Goal: Information Seeking & Learning: Check status

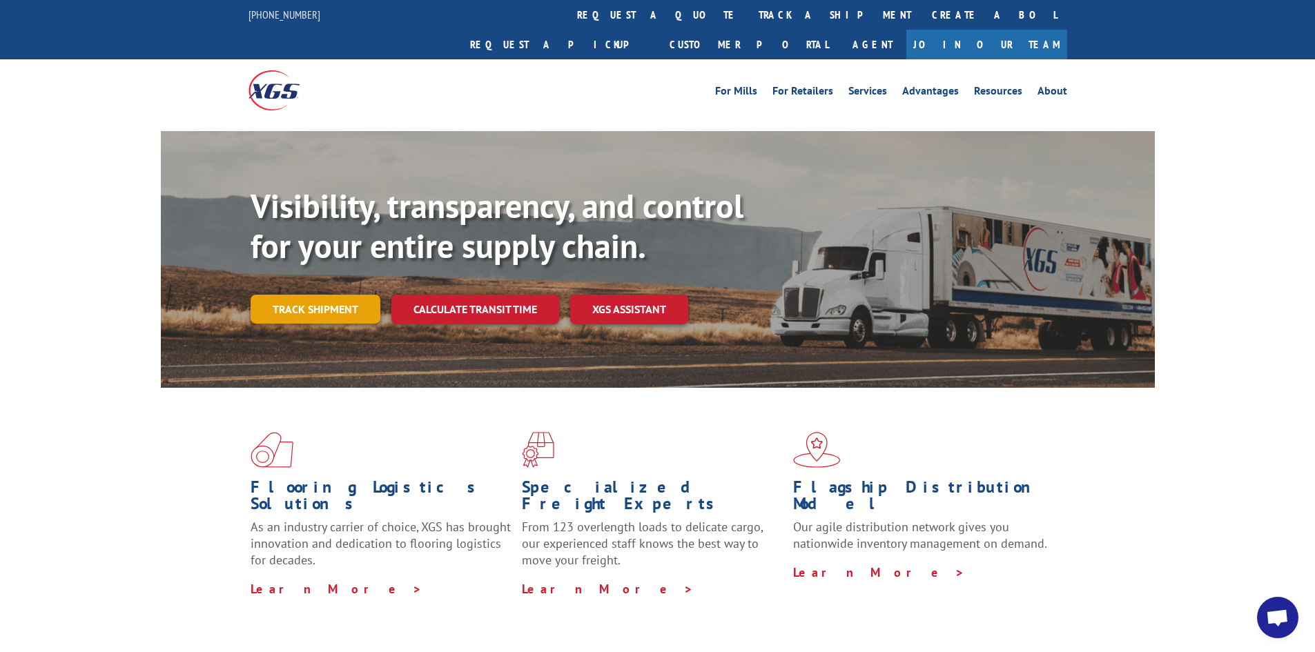
click at [290, 295] on link "Track shipment" at bounding box center [316, 309] width 130 height 29
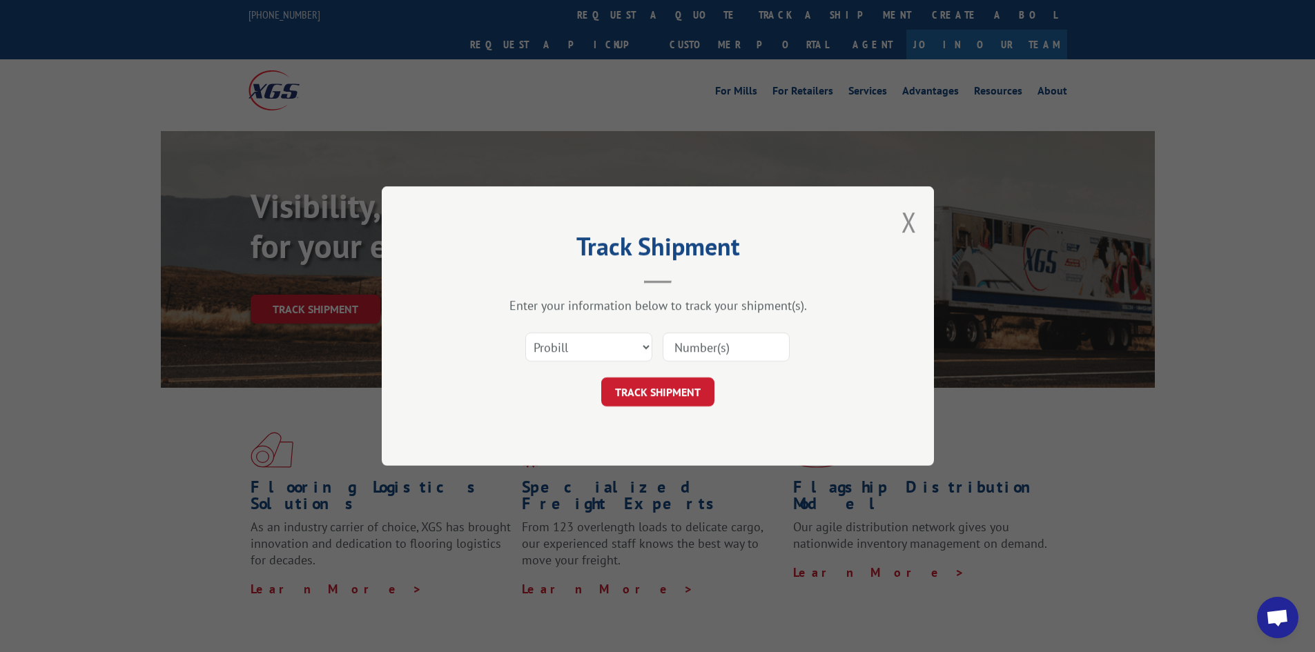
click at [685, 346] on input at bounding box center [726, 347] width 127 height 29
paste input "362651"
type input "362651"
click at [667, 388] on button "TRACK SHIPMENT" at bounding box center [657, 392] width 113 height 29
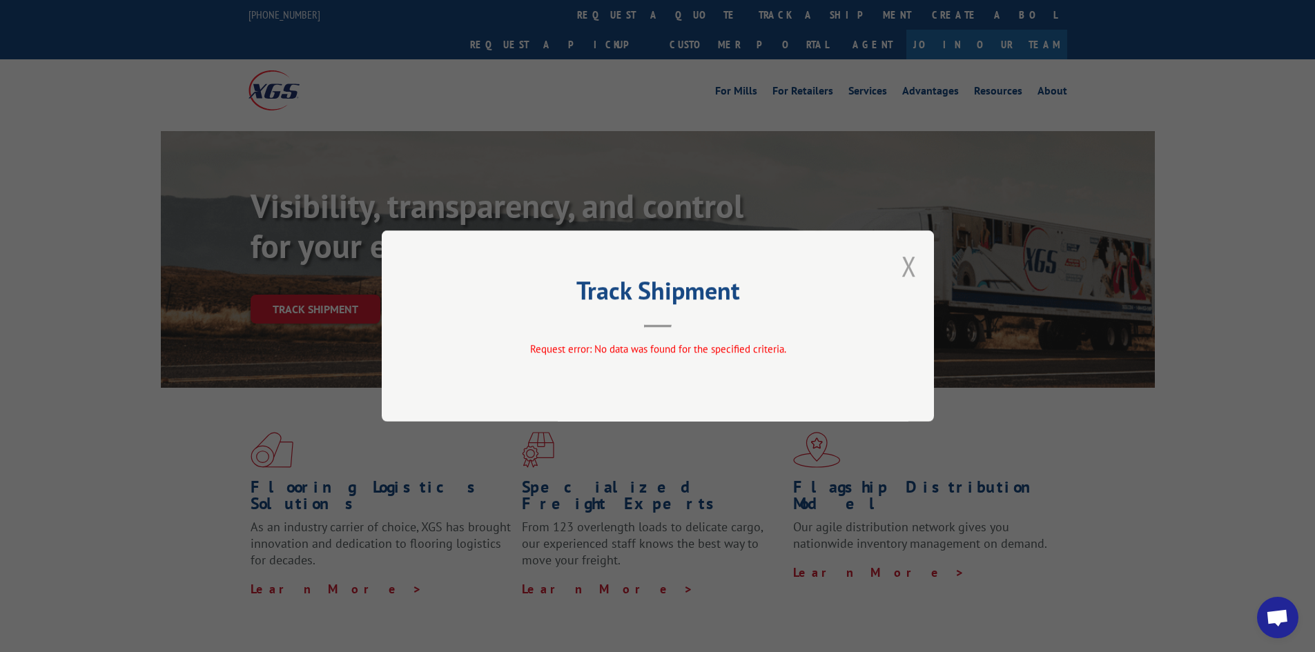
click at [910, 264] on button "Close modal" at bounding box center [908, 266] width 15 height 37
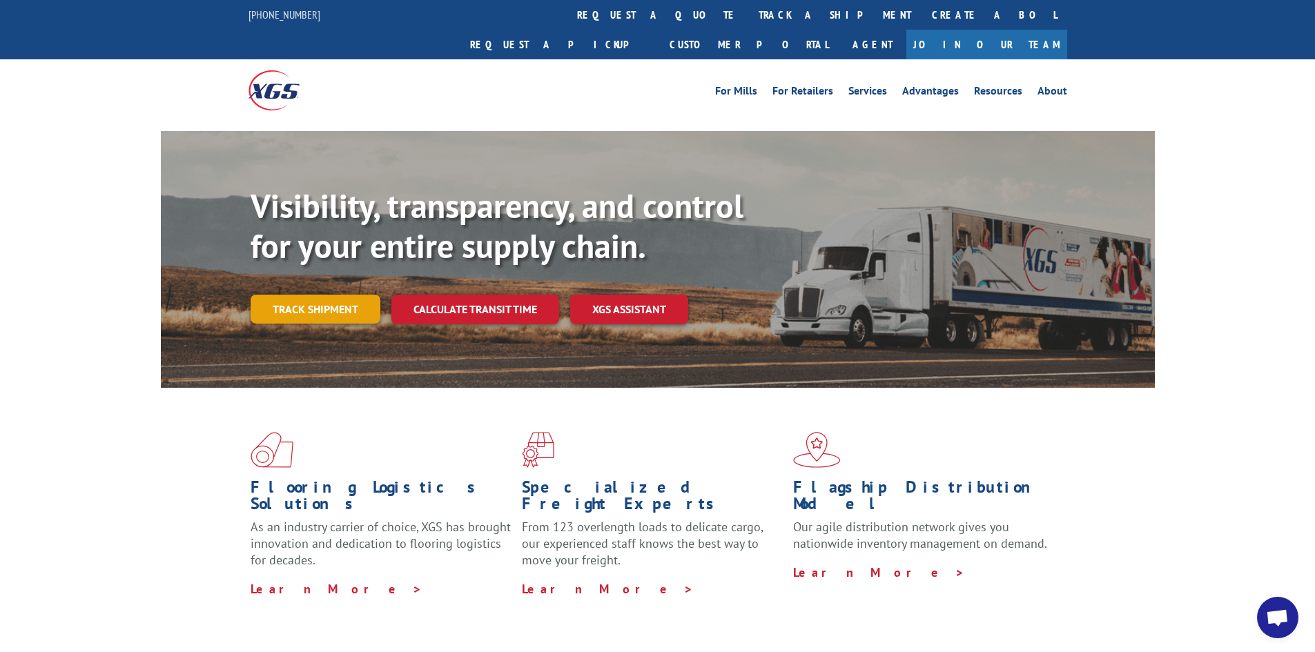
click at [362, 295] on link "Track shipment" at bounding box center [316, 309] width 130 height 29
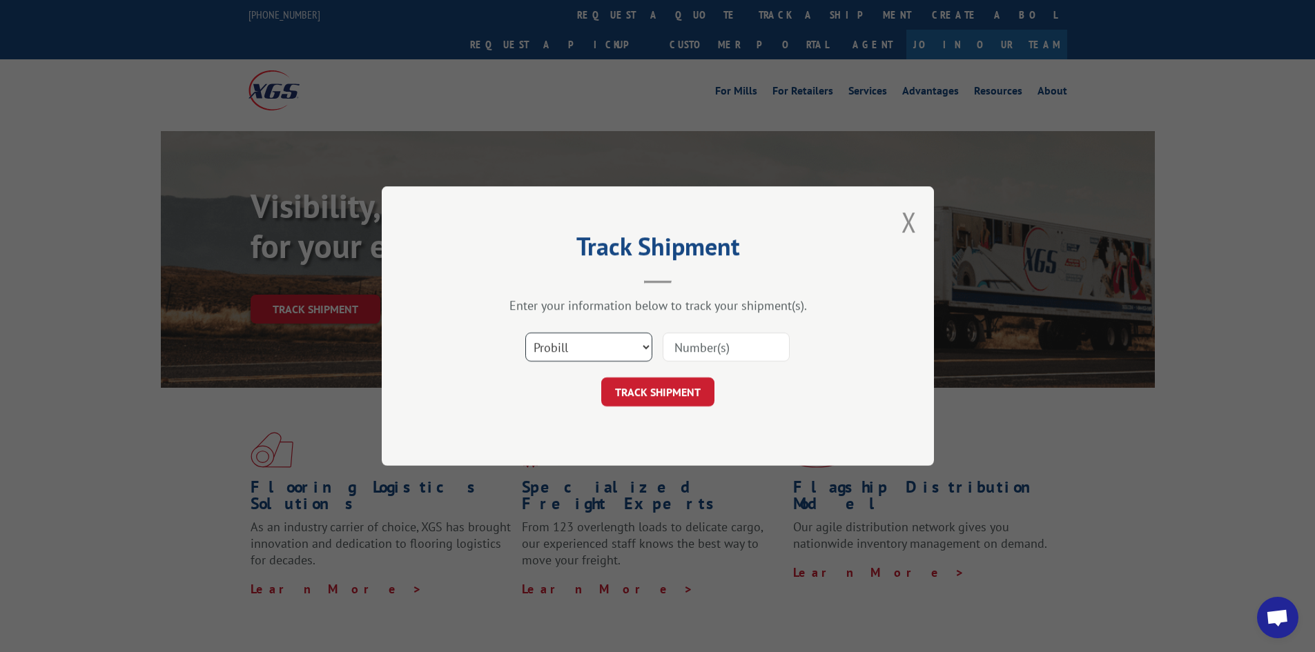
click at [596, 349] on select "Select category... Probill BOL PO" at bounding box center [588, 347] width 127 height 29
select select "bol"
click at [525, 333] on select "Select category... Probill BOL PO" at bounding box center [588, 347] width 127 height 29
click at [682, 344] on input at bounding box center [726, 347] width 127 height 29
paste input "362651"
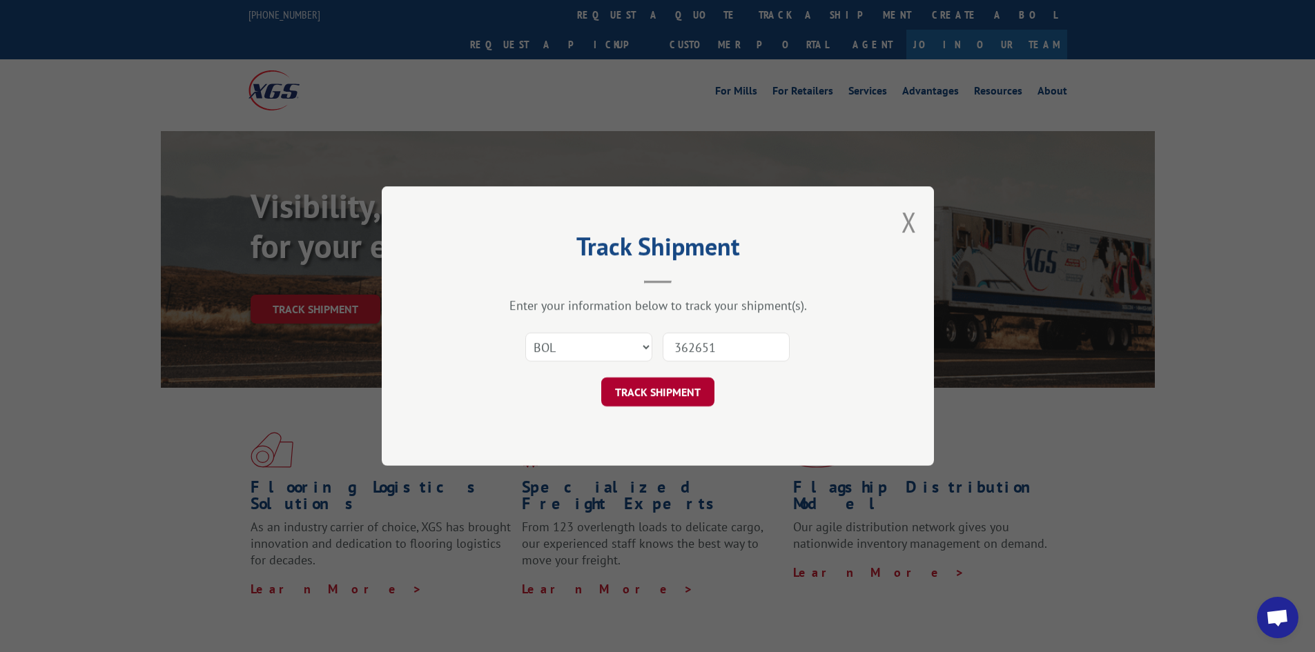
type input "362651"
click at [662, 396] on button "TRACK SHIPMENT" at bounding box center [657, 392] width 113 height 29
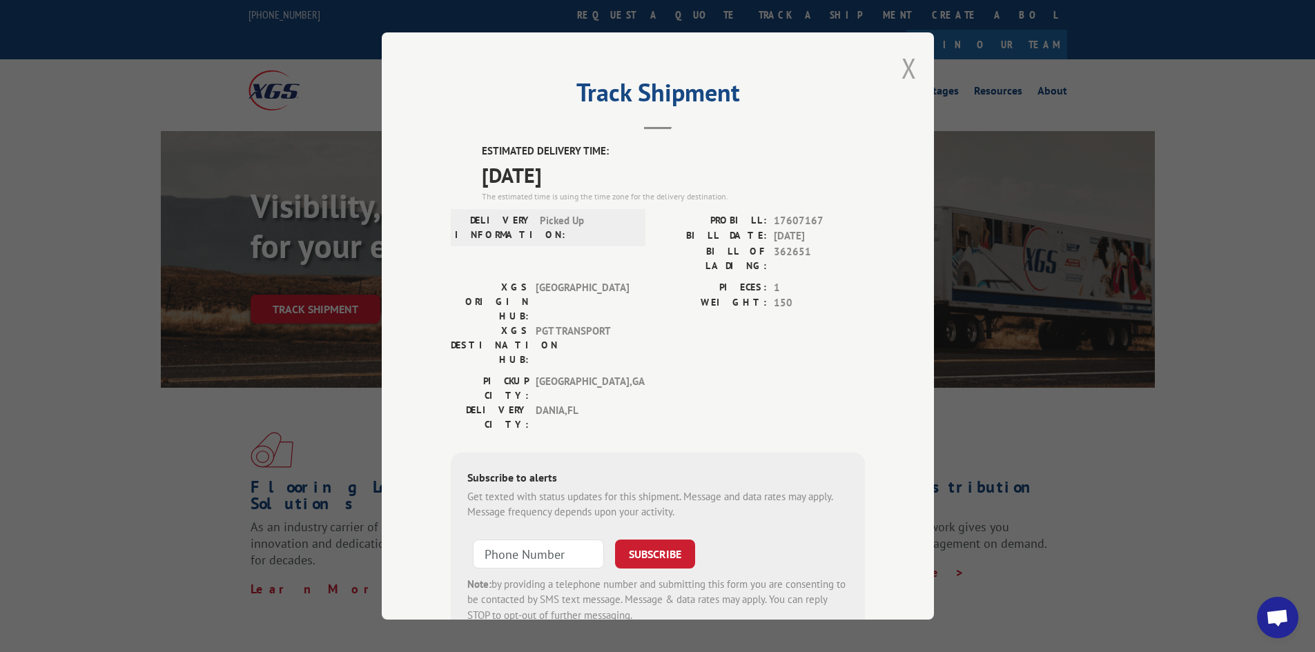
click at [904, 73] on button "Close modal" at bounding box center [908, 68] width 15 height 37
